Goal: Book appointment/travel/reservation

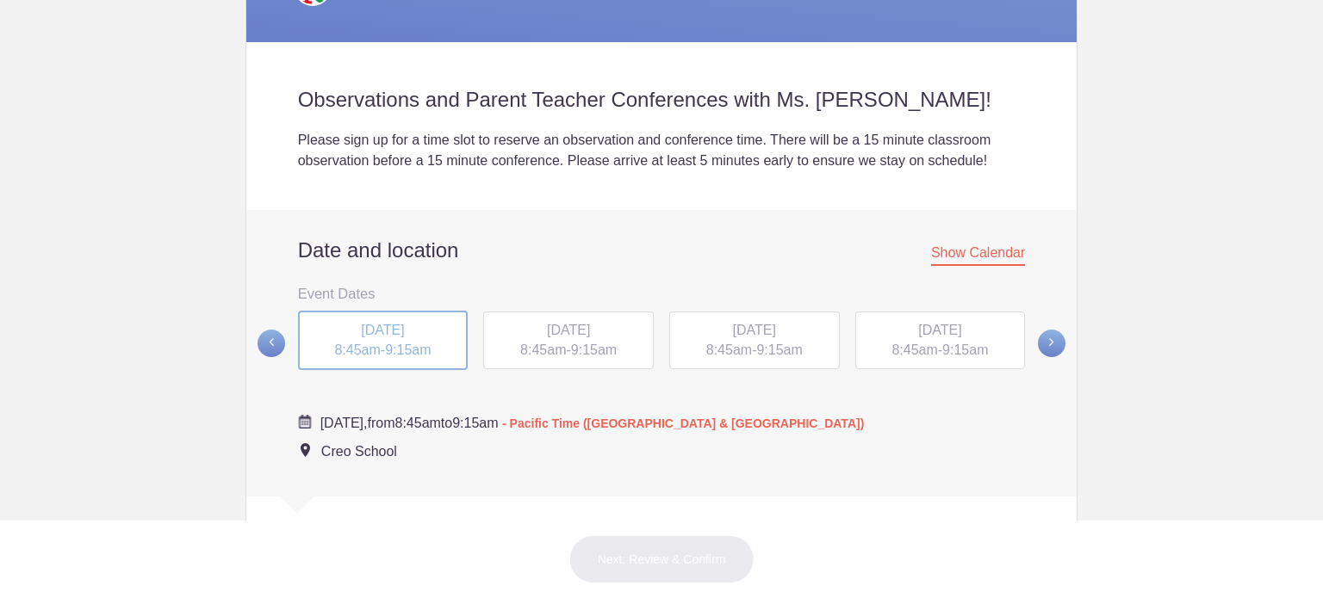
scroll to position [603, 0]
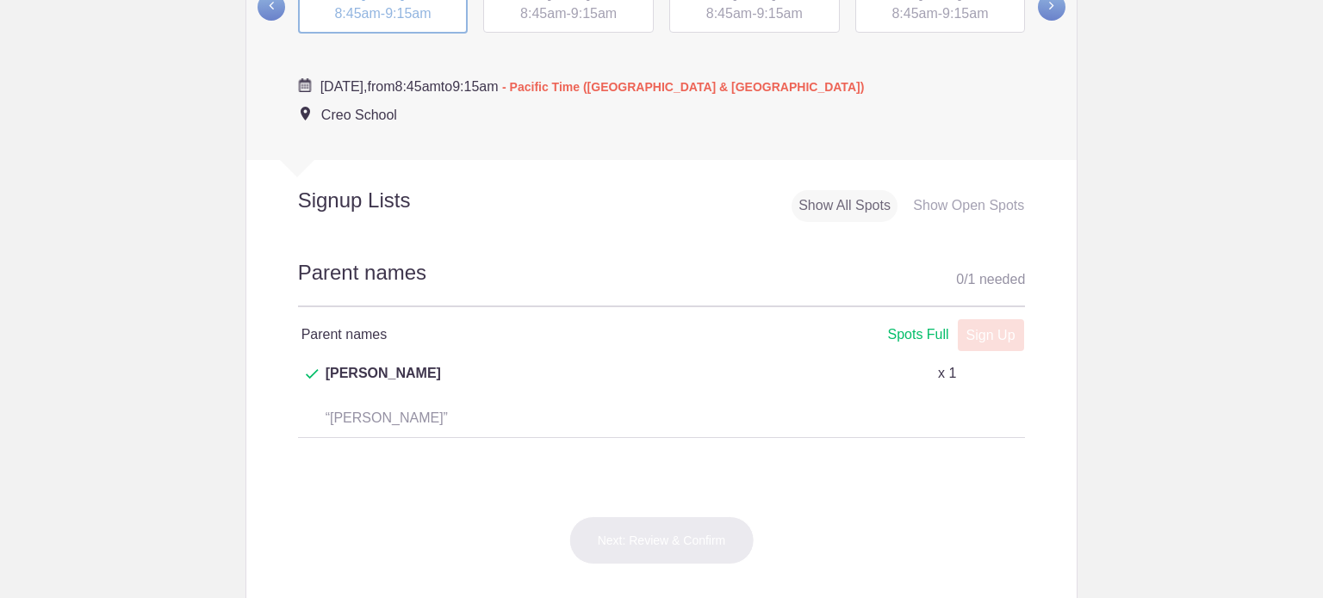
scroll to position [775, 0]
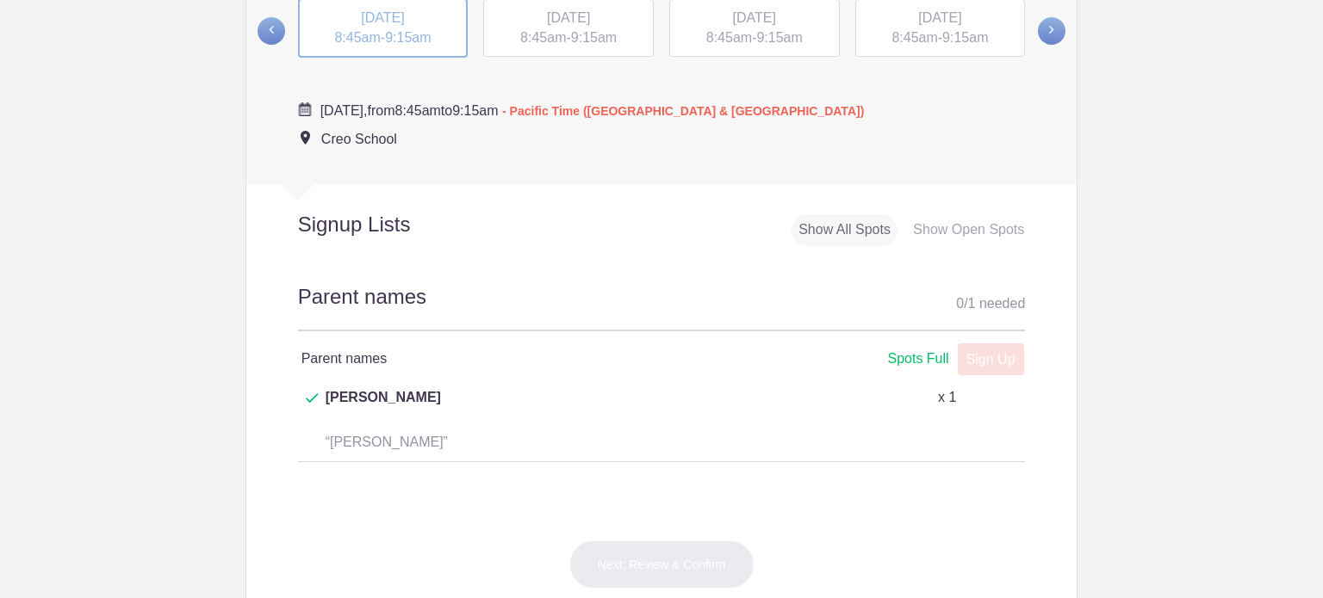
click at [545, 47] on div "[DATE] 8:45am - 9:15am" at bounding box center [568, 28] width 171 height 59
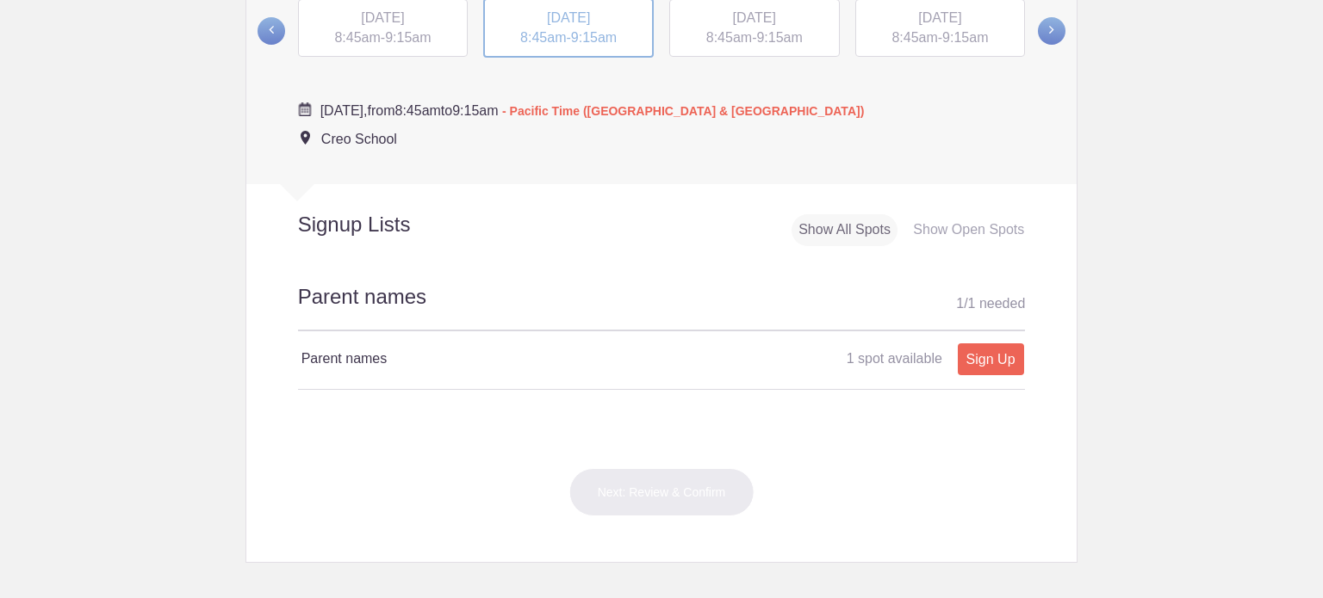
click at [792, 44] on span "9:15am" at bounding box center [779, 37] width 46 height 15
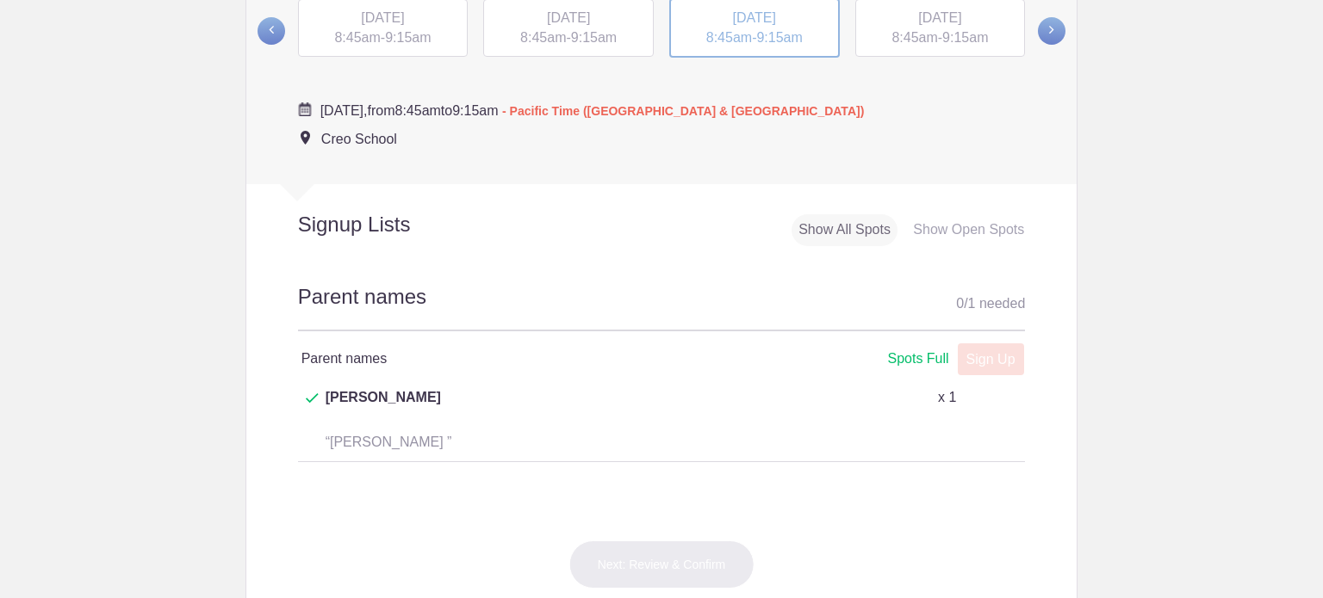
click at [931, 33] on div "[DATE] 8:45am - 9:15am" at bounding box center [940, 28] width 171 height 59
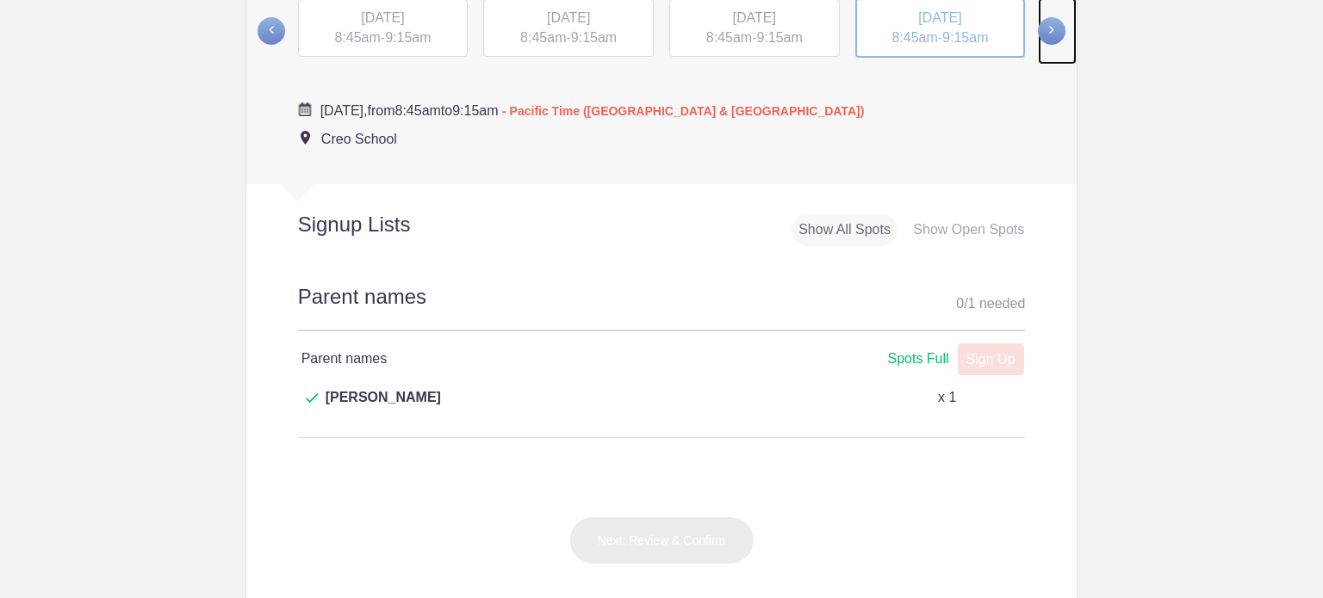
click at [1054, 34] on span at bounding box center [1052, 31] width 28 height 28
click at [404, 37] on span "9:15am" at bounding box center [408, 37] width 46 height 15
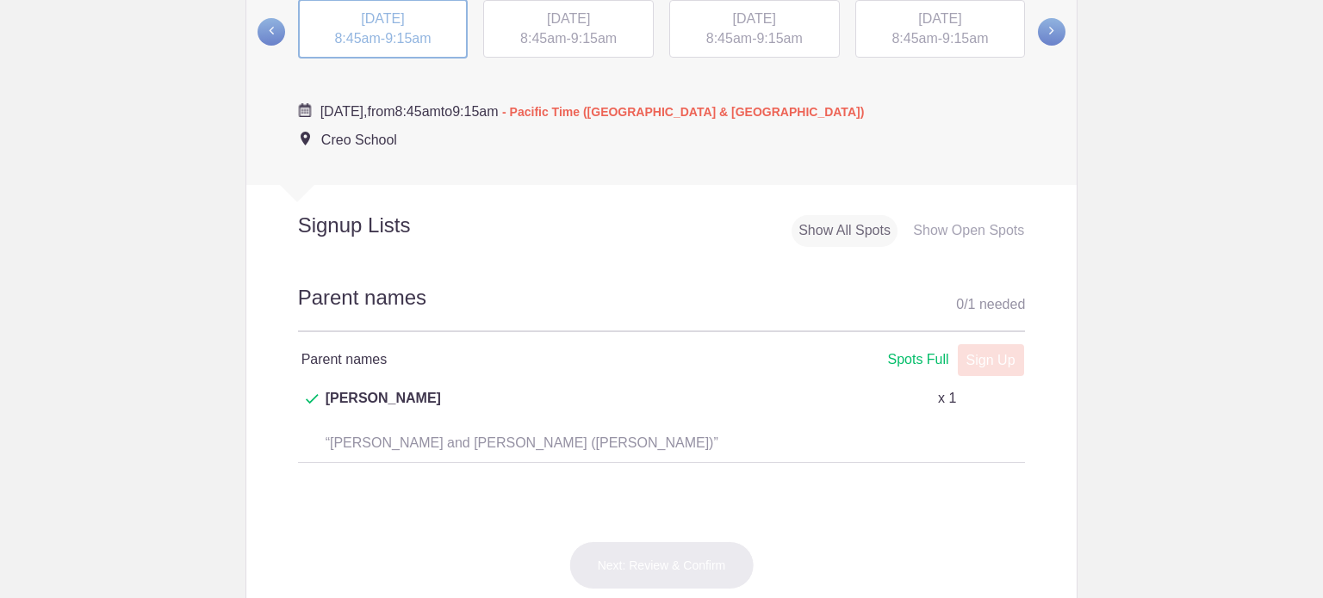
click at [544, 42] on span "8:45am" at bounding box center [543, 38] width 46 height 15
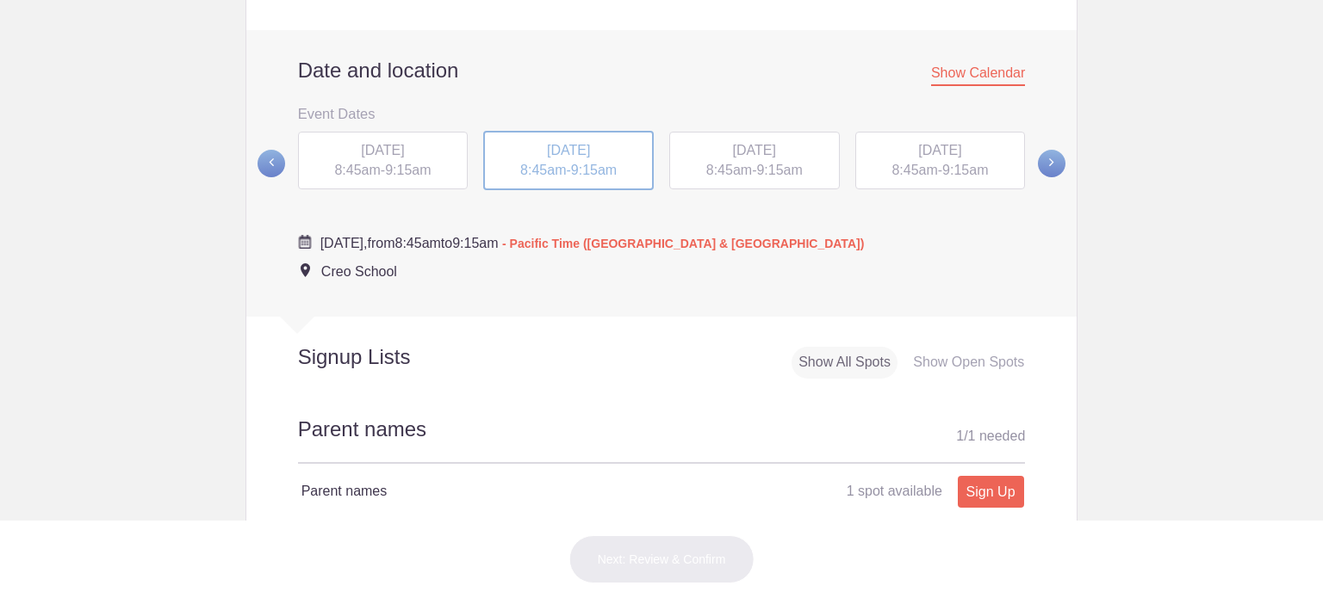
scroll to position [602, 0]
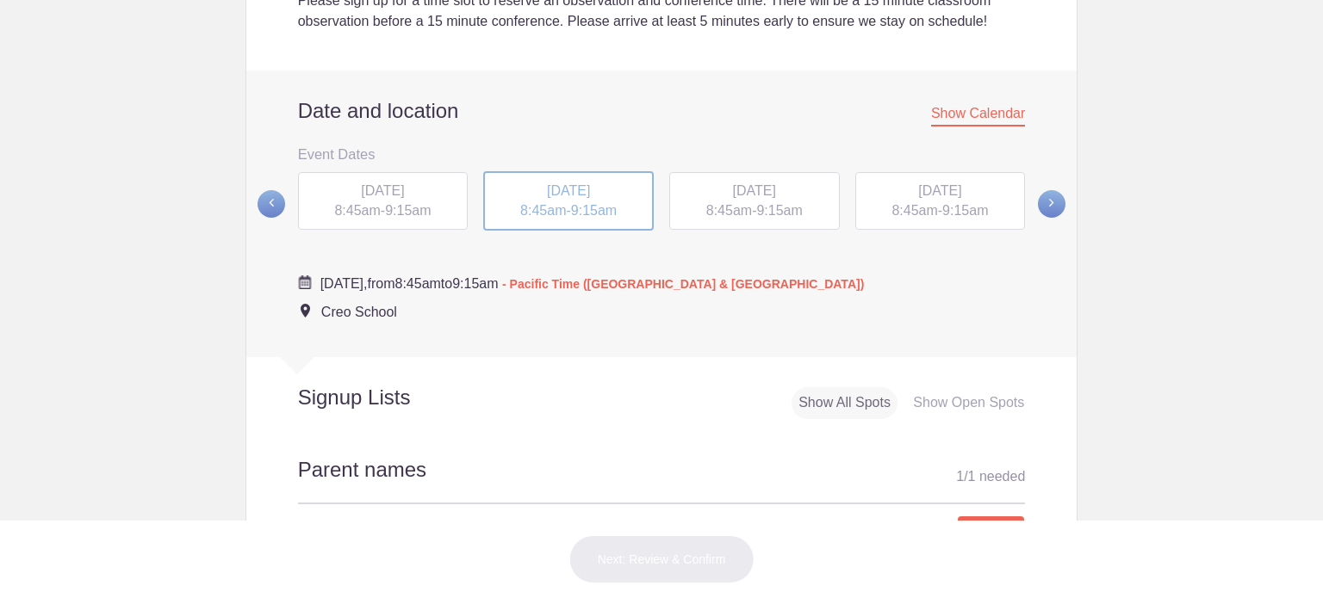
click at [809, 214] on div "[DATE] 8:45am - 9:15am" at bounding box center [754, 201] width 171 height 59
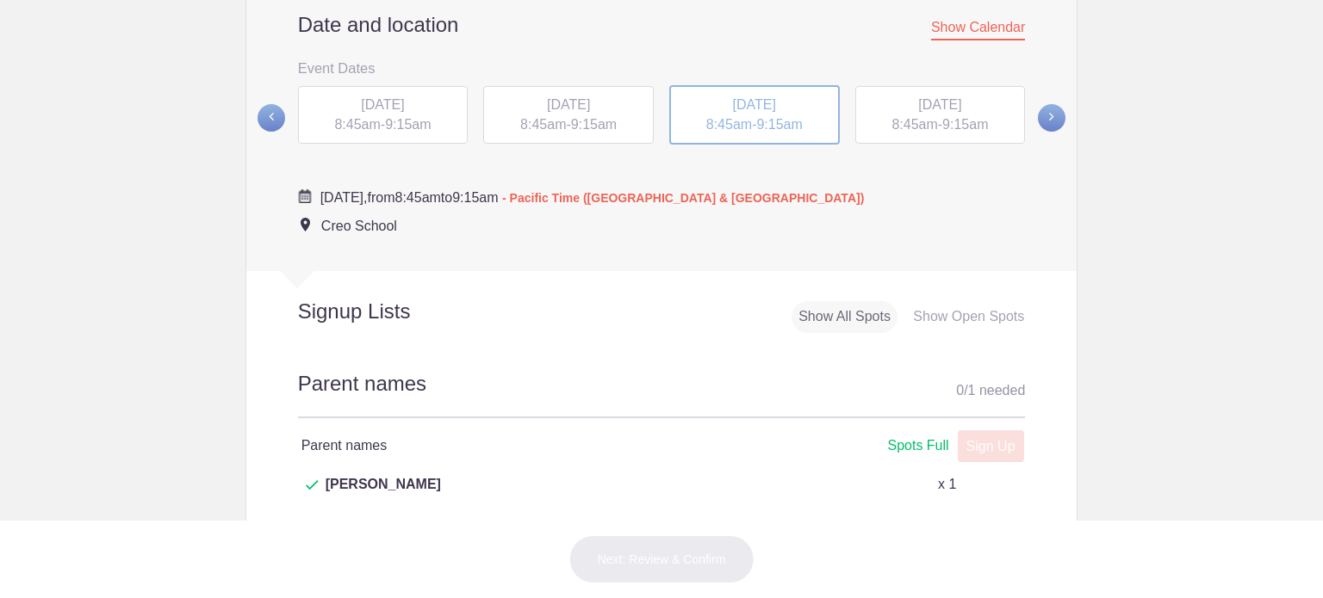
click at [927, 127] on span "8:45am" at bounding box center [914, 124] width 46 height 15
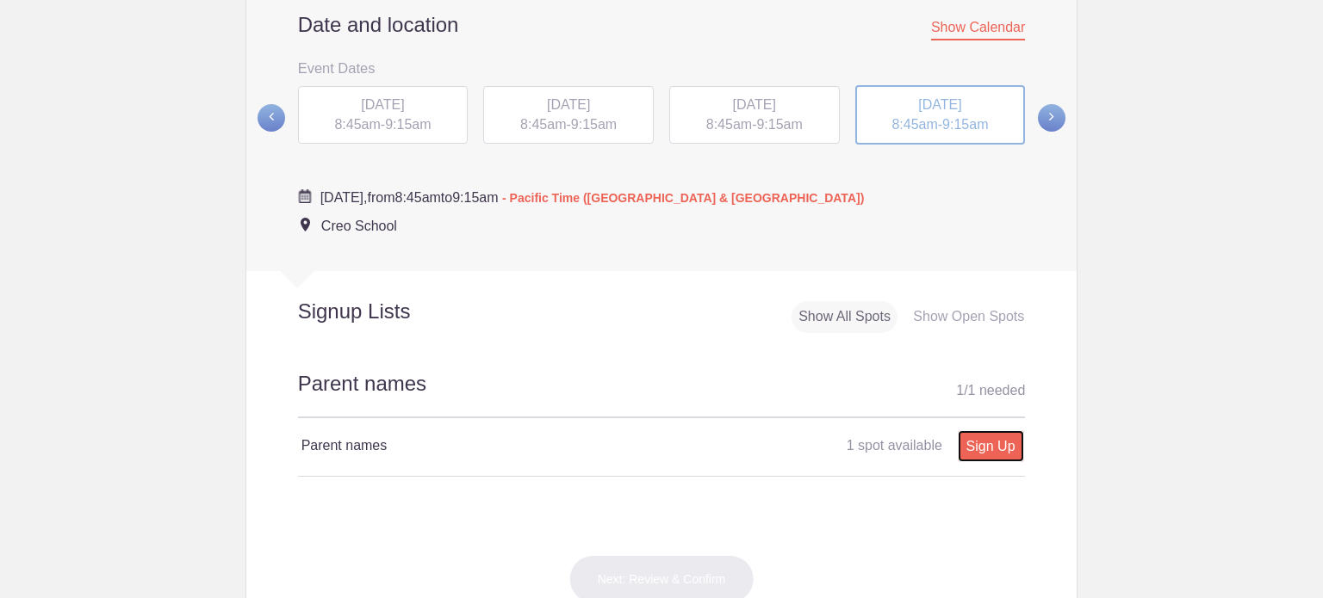
click at [989, 453] on link "Sign Up" at bounding box center [991, 447] width 66 height 32
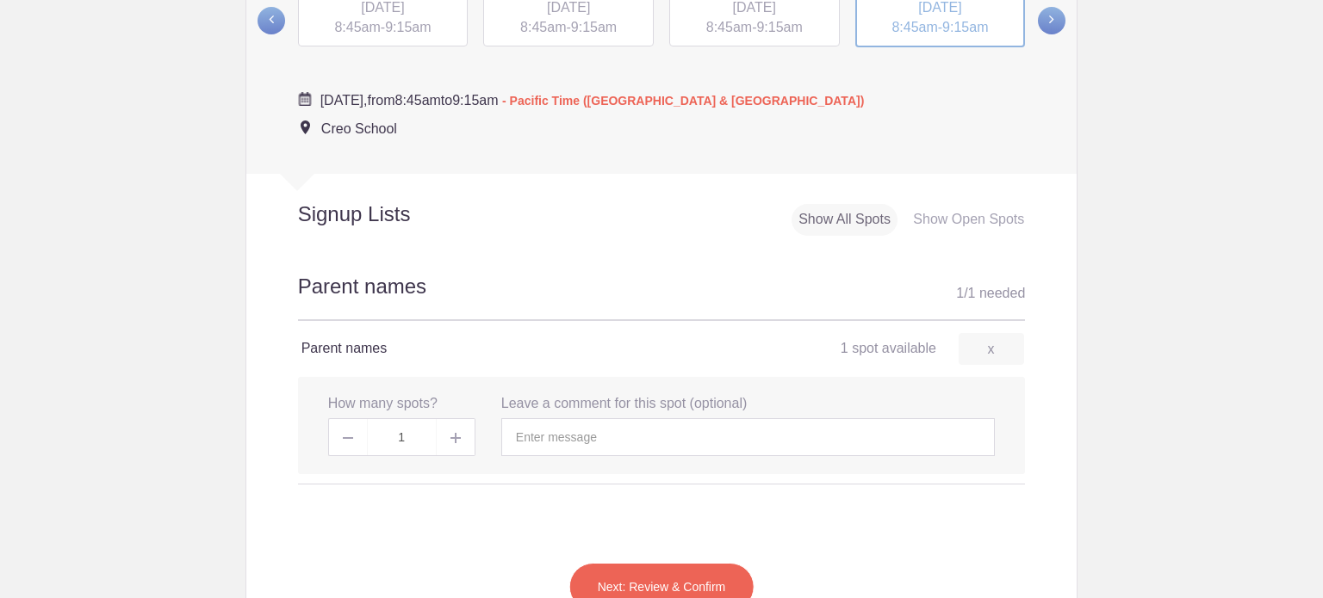
scroll to position [860, 0]
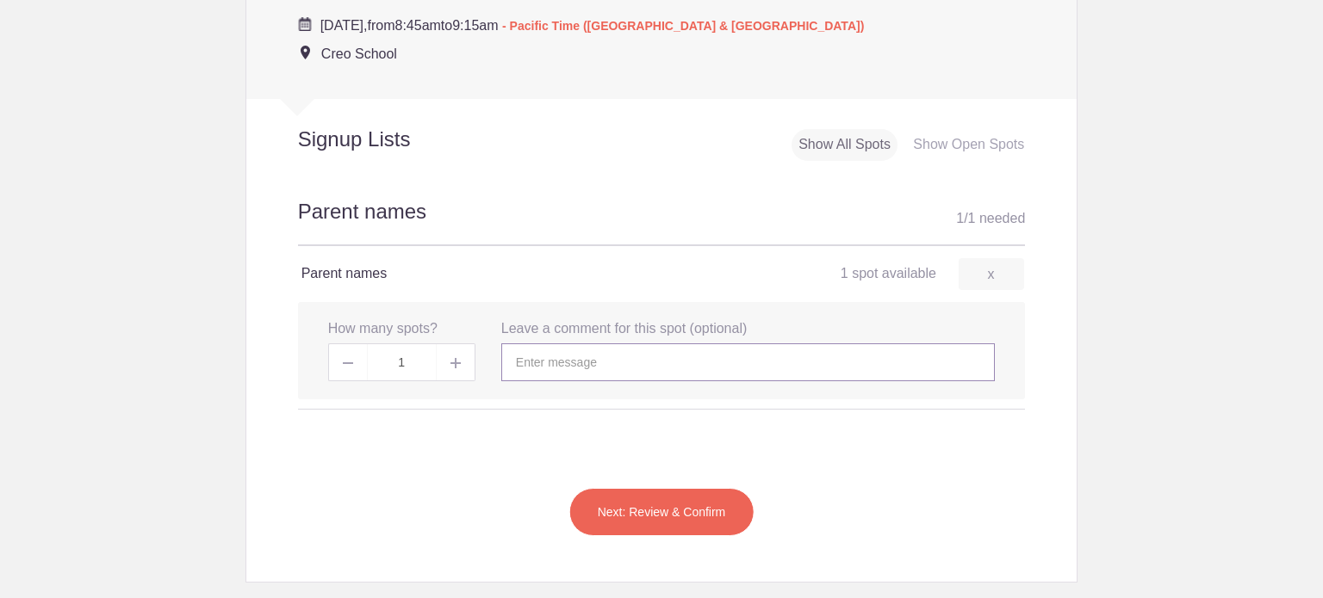
click at [596, 351] on input "text" at bounding box center [747, 363] width 493 height 38
click at [456, 367] on span at bounding box center [456, 363] width 39 height 38
click at [450, 362] on img at bounding box center [455, 363] width 10 height 10
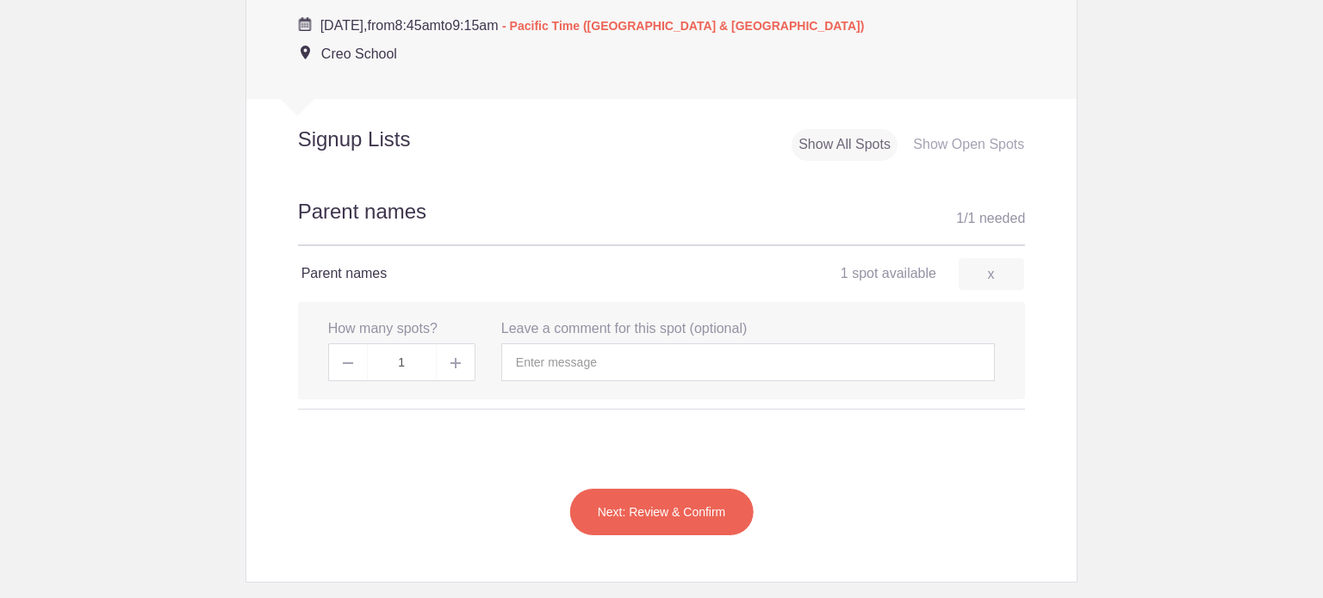
click at [343, 367] on span at bounding box center [347, 363] width 39 height 38
click at [450, 364] on img at bounding box center [455, 363] width 10 height 10
type input "1"
click at [540, 354] on input "text" at bounding box center [747, 363] width 493 height 38
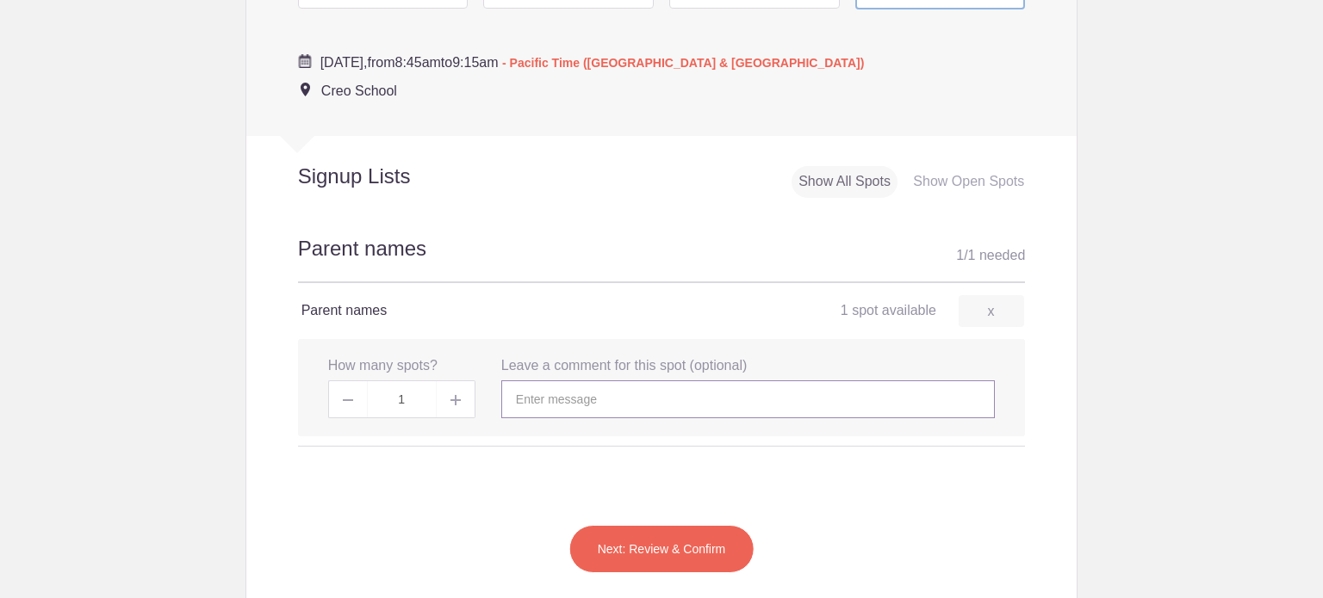
scroll to position [946, 0]
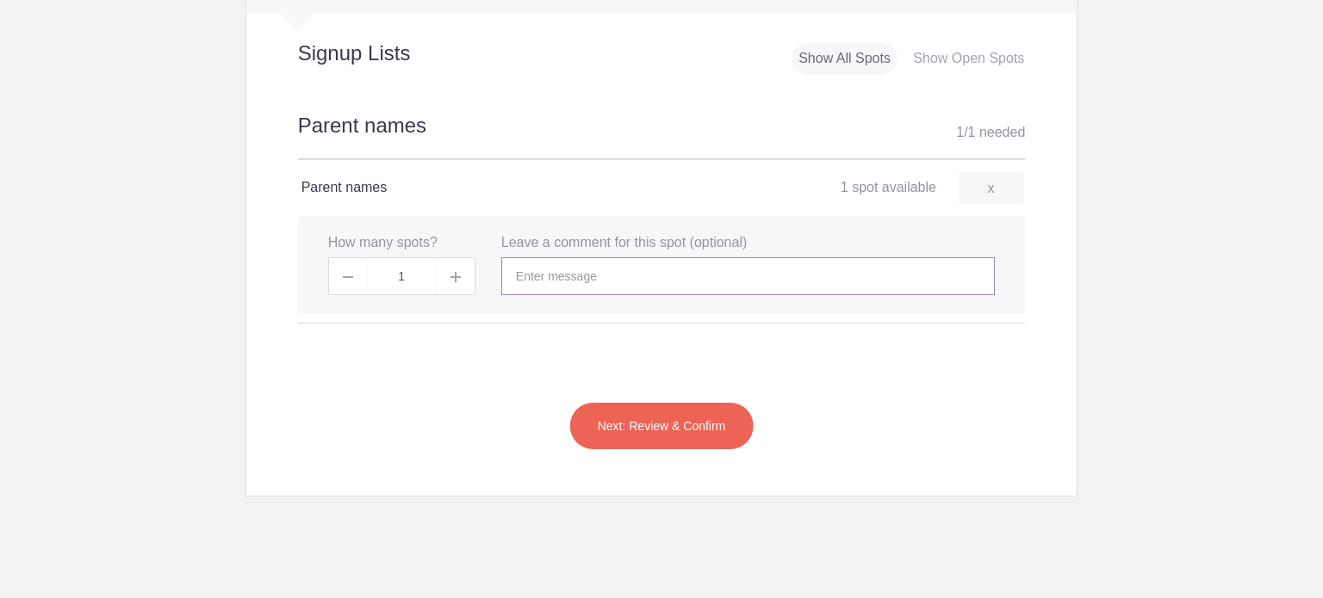
click at [548, 280] on input "text" at bounding box center [747, 276] width 493 height 38
type input "[PERSON_NAME] and [PERSON_NAME] ([PERSON_NAME])"
click at [656, 440] on button "Next: Review & Confirm" at bounding box center [661, 426] width 185 height 48
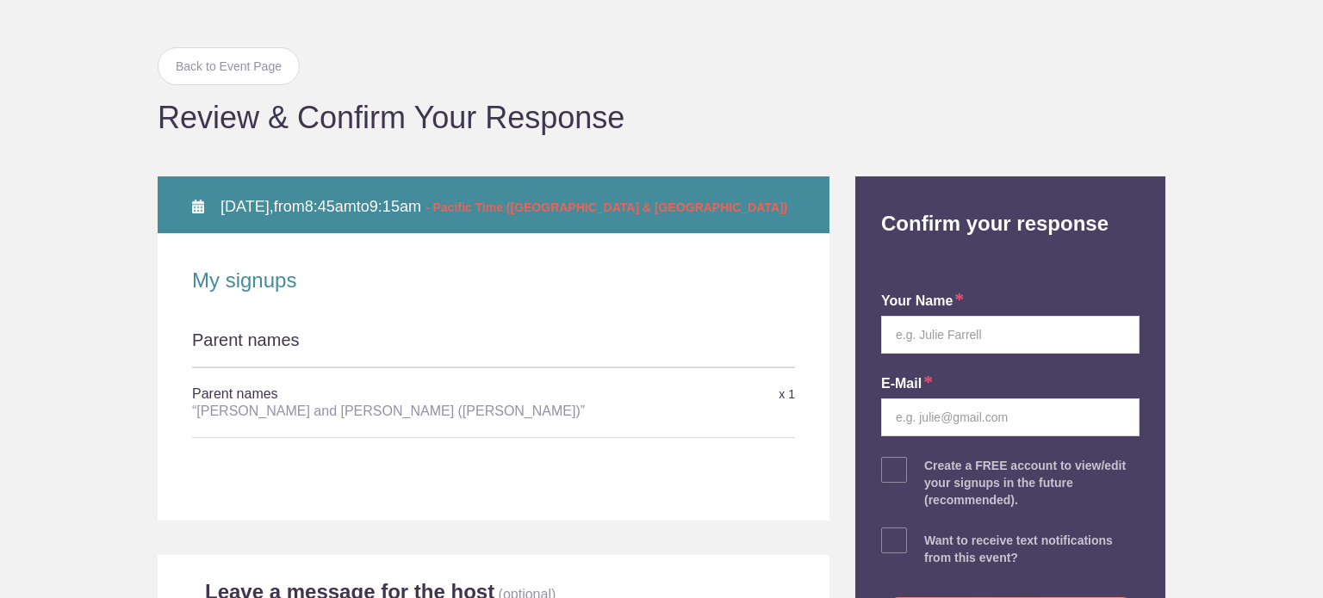
scroll to position [172, 0]
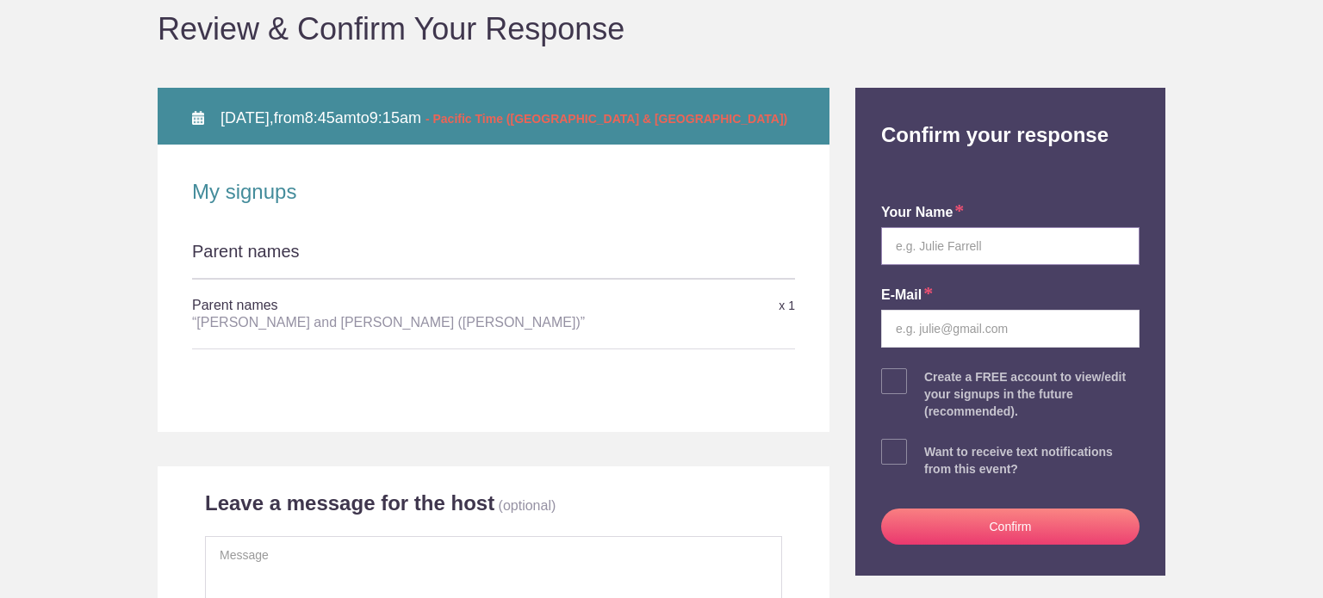
click at [1006, 236] on input "text" at bounding box center [1010, 246] width 258 height 38
type input "[PERSON_NAME]"
type input "[PERSON_NAME][EMAIL_ADDRESS][DOMAIN_NAME]"
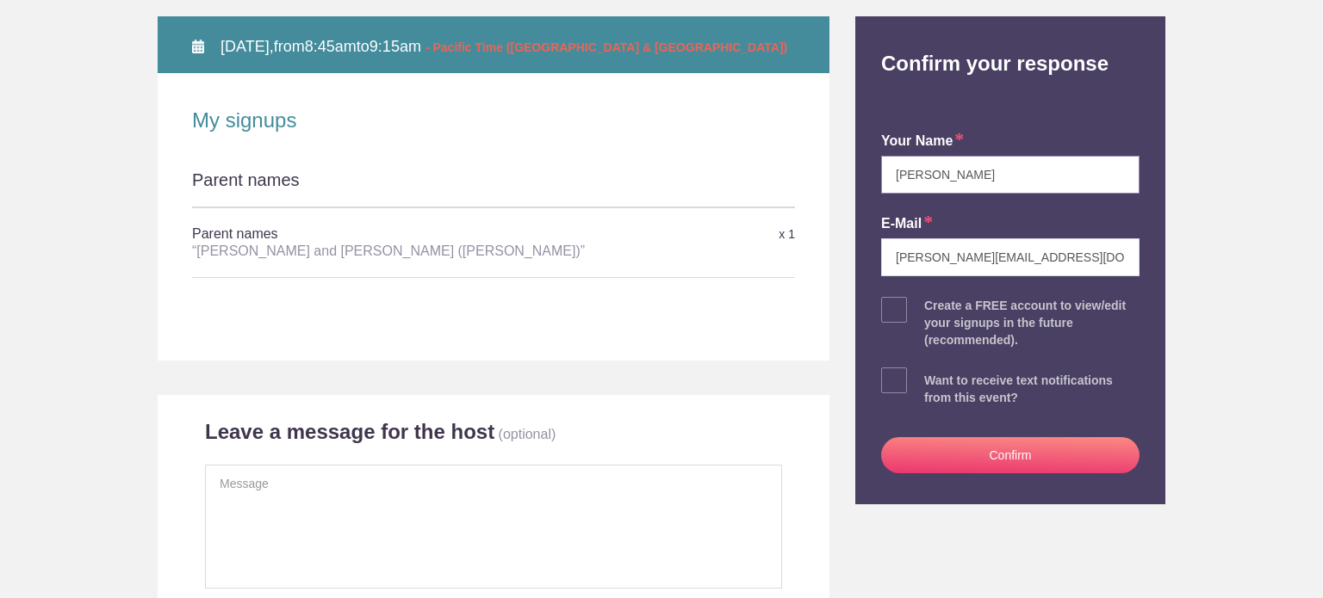
scroll to position [344, 0]
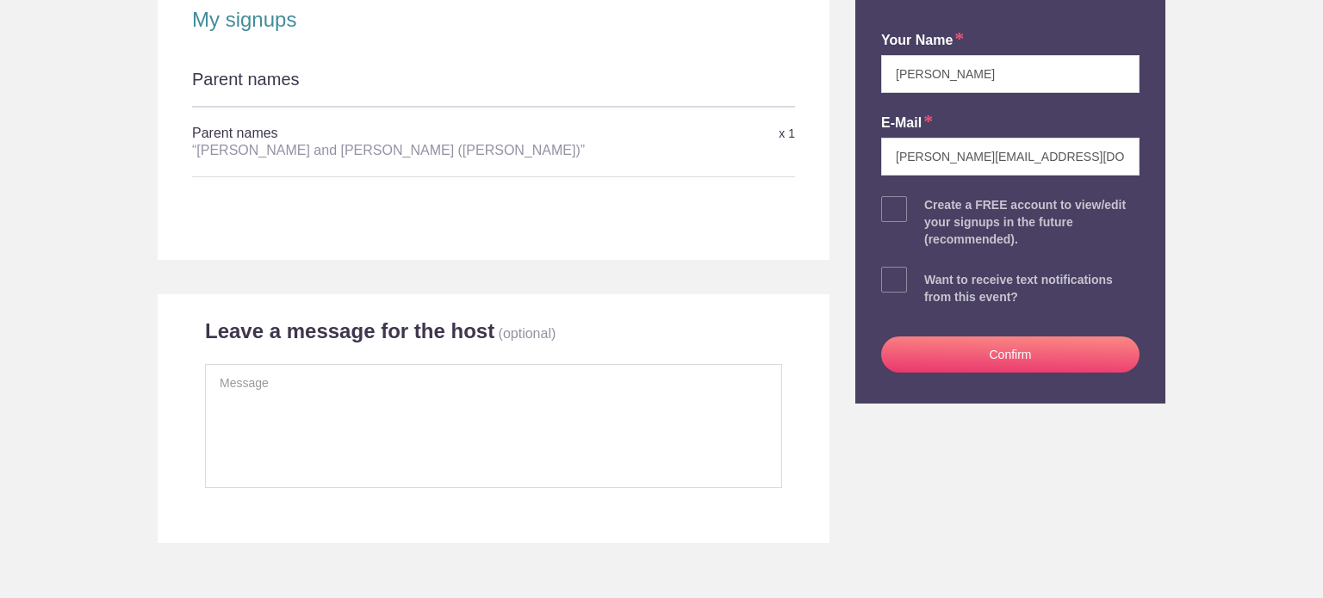
click at [961, 358] on button "Confirm" at bounding box center [1010, 355] width 258 height 36
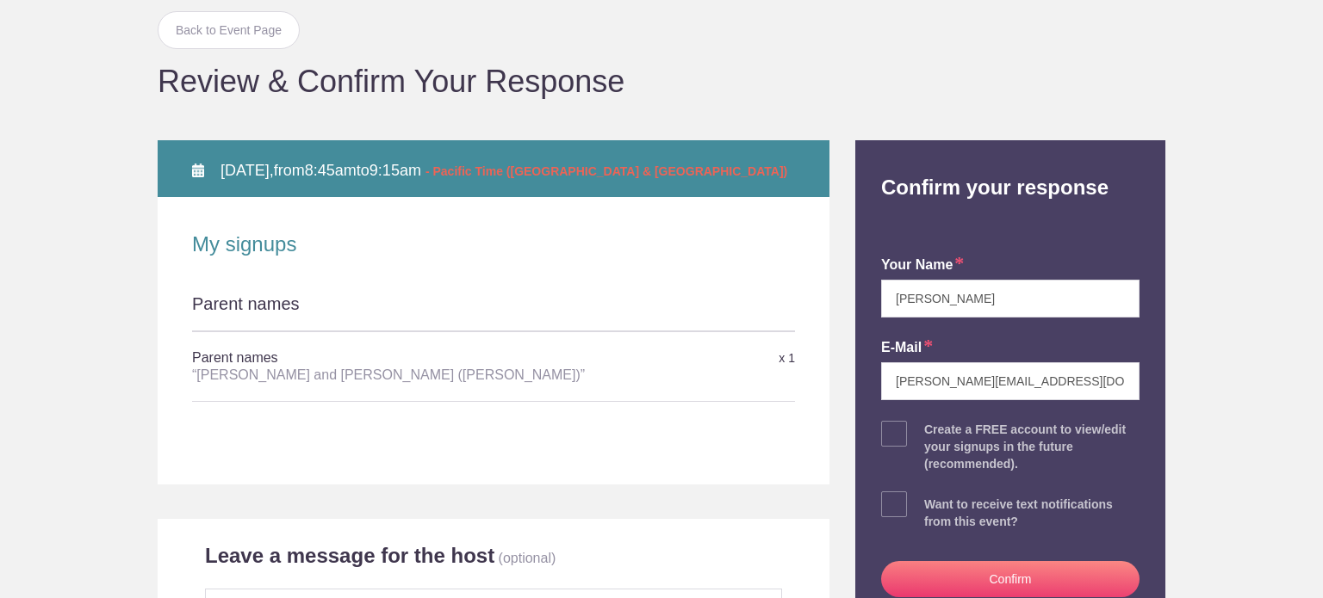
scroll to position [86, 0]
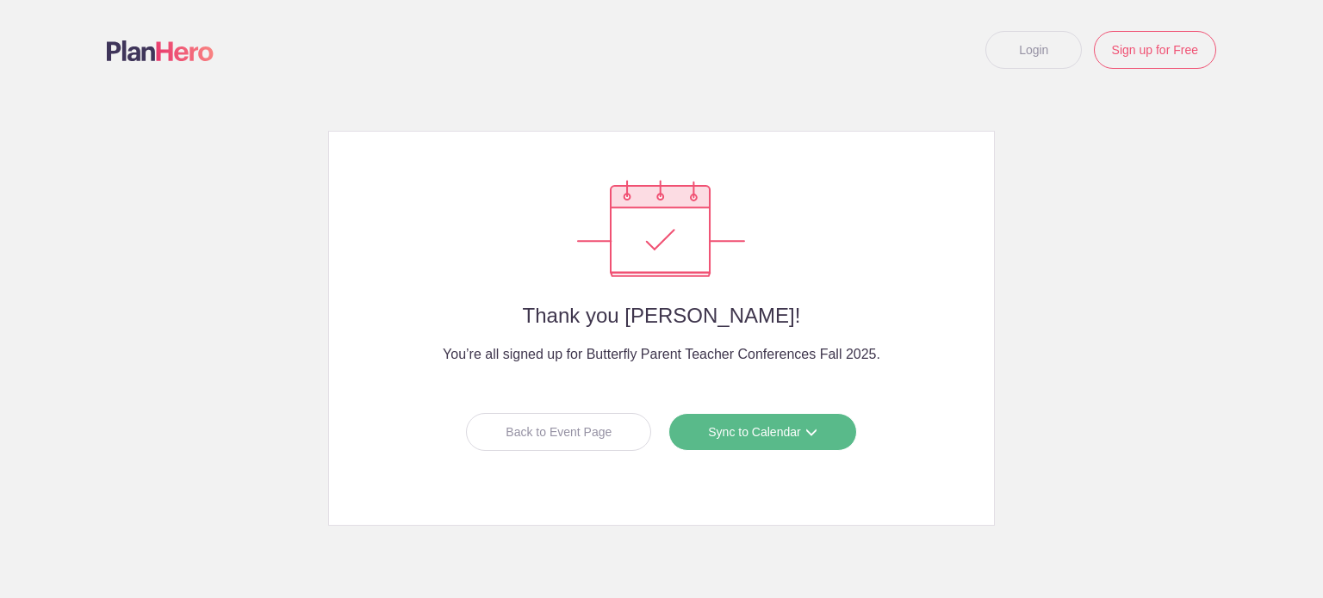
click at [770, 437] on link "Sync to Calendar" at bounding box center [762, 432] width 188 height 38
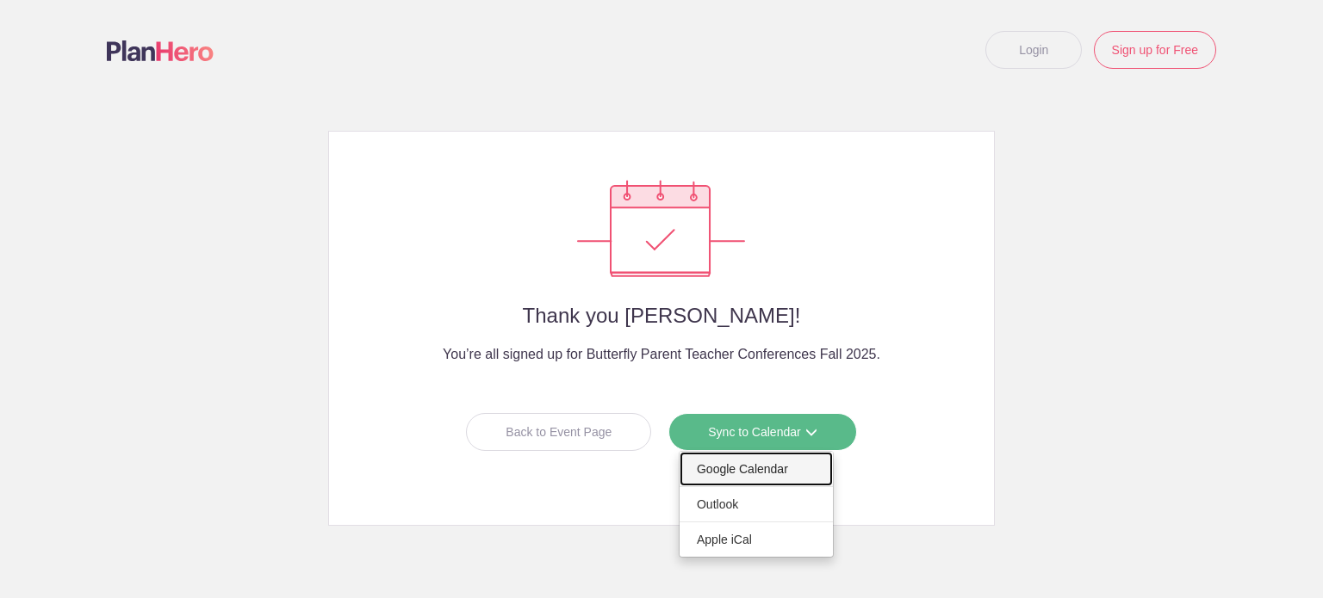
click at [784, 468] on link "Google Calendar" at bounding box center [755, 469] width 153 height 34
